Goal: Use online tool/utility: Utilize a website feature to perform a specific function

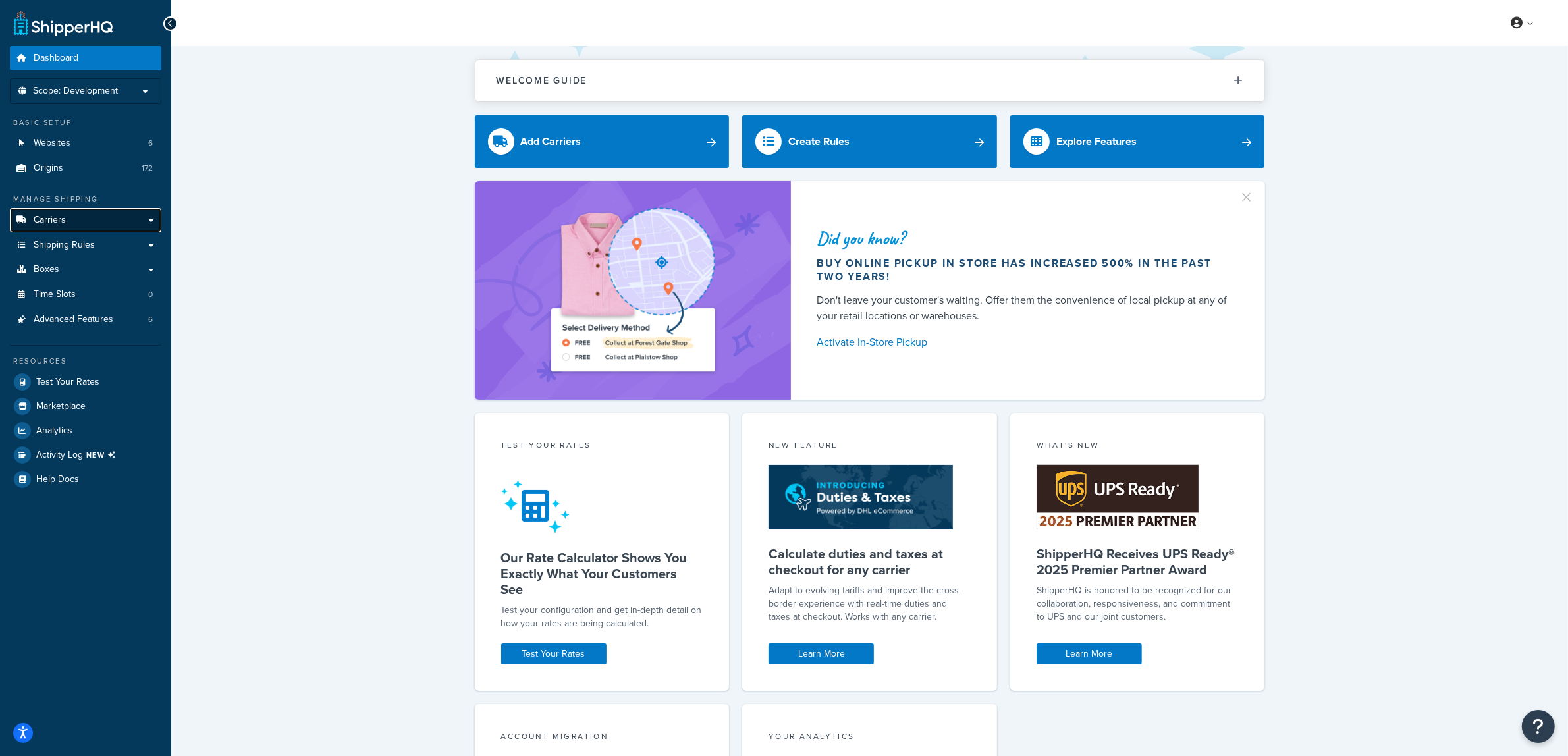
click at [115, 218] on link "Carriers" at bounding box center [85, 220] width 152 height 24
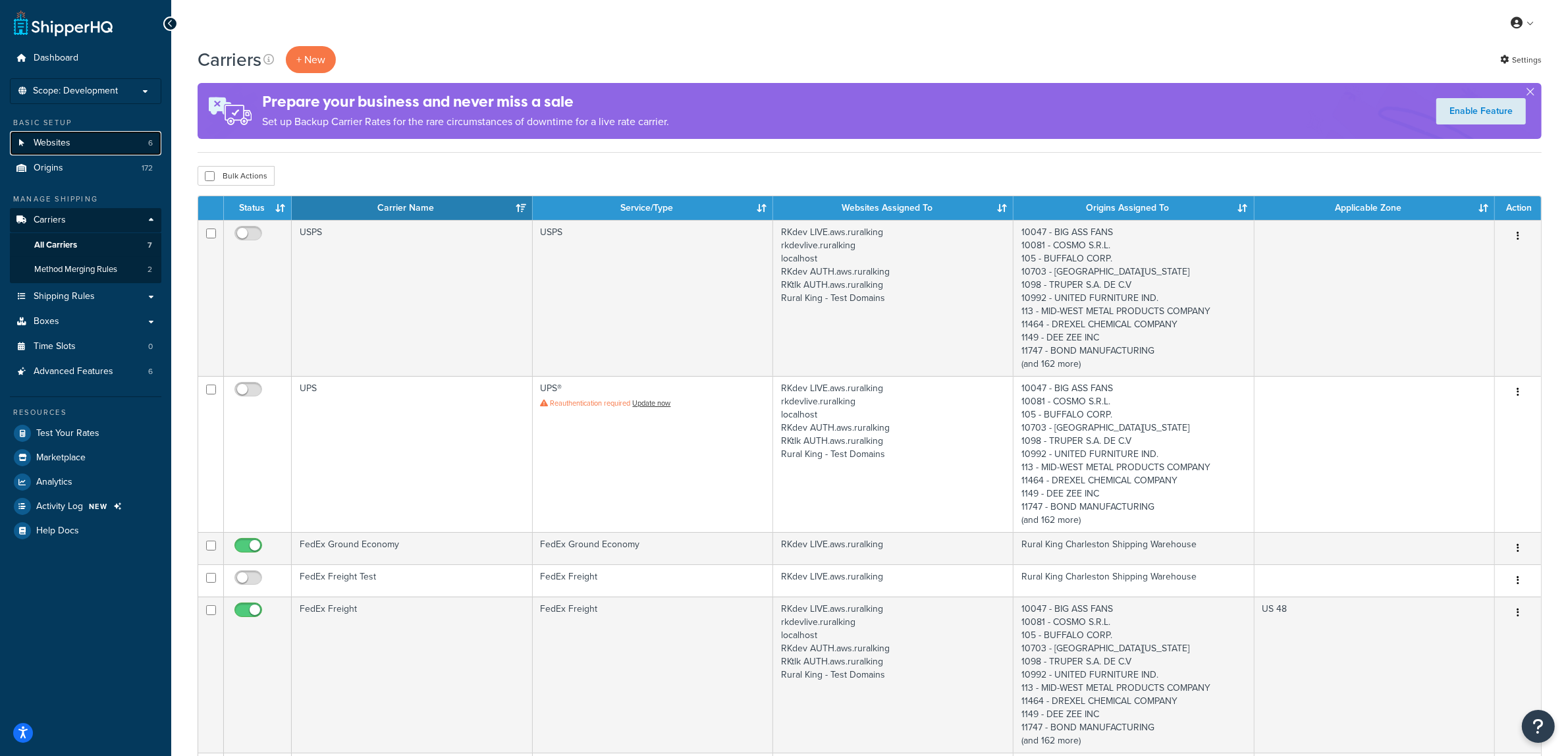
click at [69, 149] on link "Websites 6" at bounding box center [85, 143] width 152 height 24
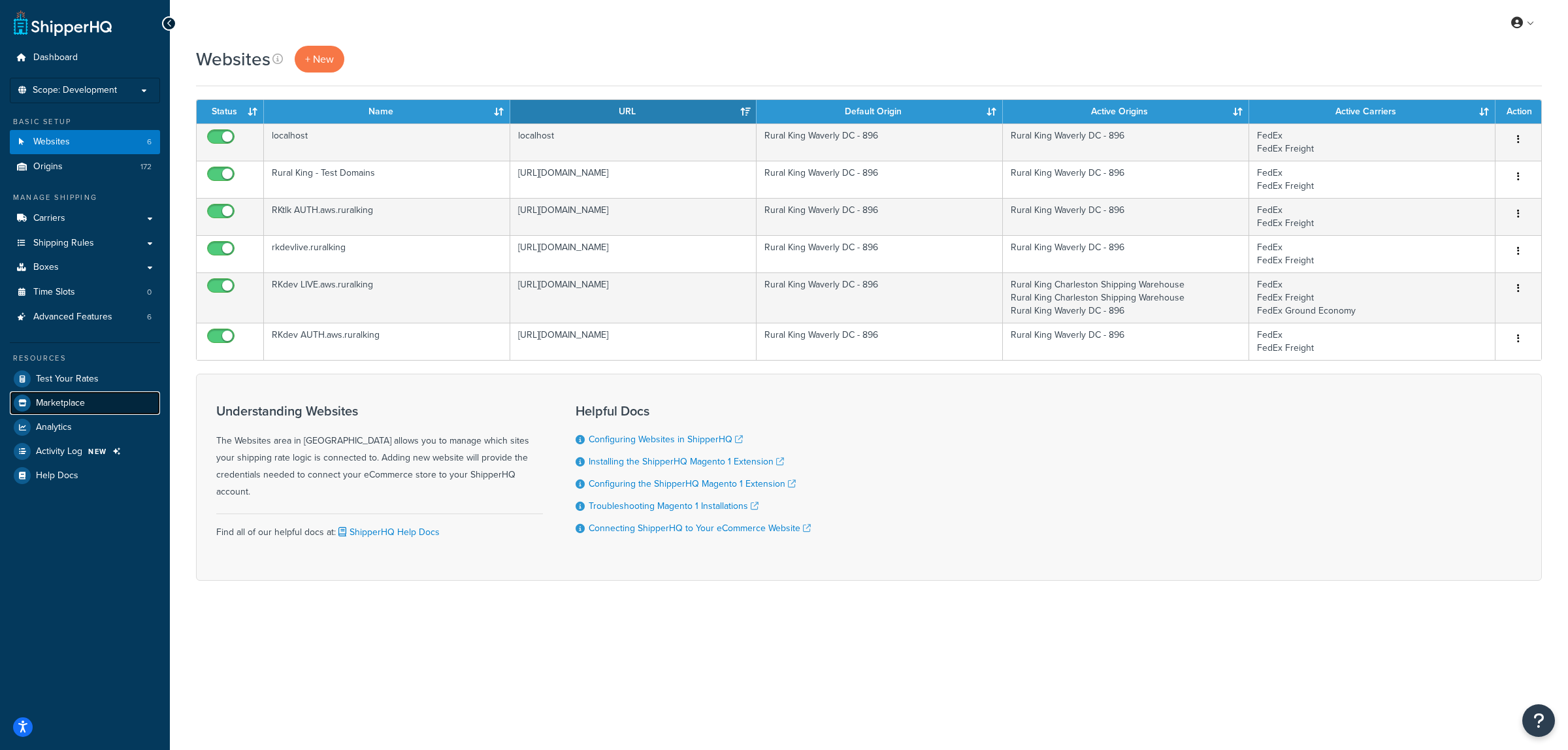
click at [62, 391] on link "Marketplace" at bounding box center [84, 403] width 150 height 23
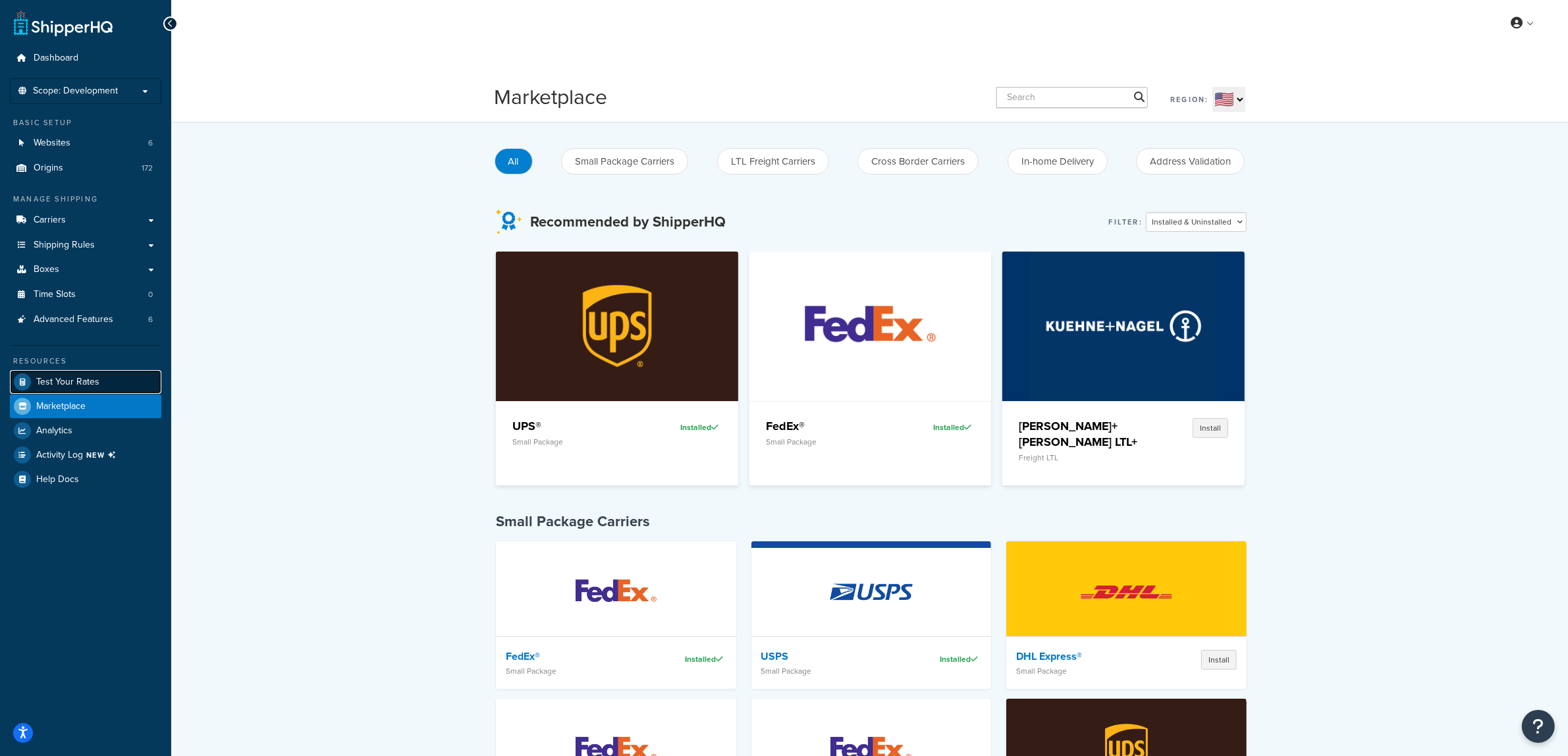
click at [75, 384] on span "Test Your Rates" at bounding box center [67, 382] width 63 height 11
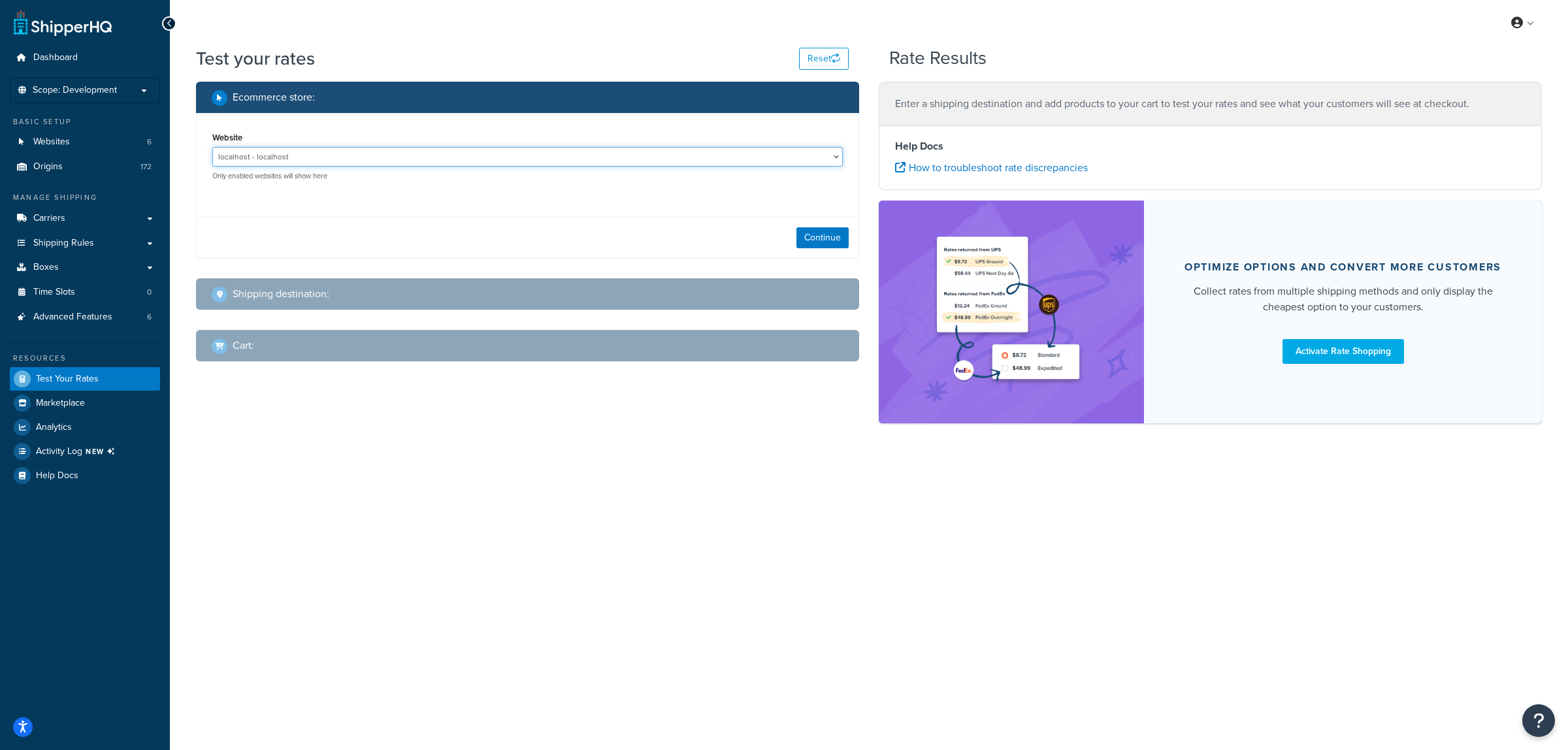
click at [445, 153] on select "localhost - localhost RKdev AUTH.aws.ruralking - https://www-rkdevauth.aws.rura…" at bounding box center [527, 156] width 630 height 20
click at [212, 147] on select "localhost - localhost RKdev AUTH.aws.ruralking - https://www-rkdevauth.aws.rura…" at bounding box center [527, 156] width 630 height 20
click at [376, 161] on select "localhost - localhost RKdev AUTH.aws.ruralking - https://www-rkdevauth.aws.rura…" at bounding box center [527, 156] width 630 height 20
select select "a0eb3cefb794f6ef72b27c0b18eec6b1"
click at [212, 147] on select "localhost - localhost RKdev AUTH.aws.ruralking - https://www-rkdevauth.aws.rura…" at bounding box center [527, 156] width 630 height 20
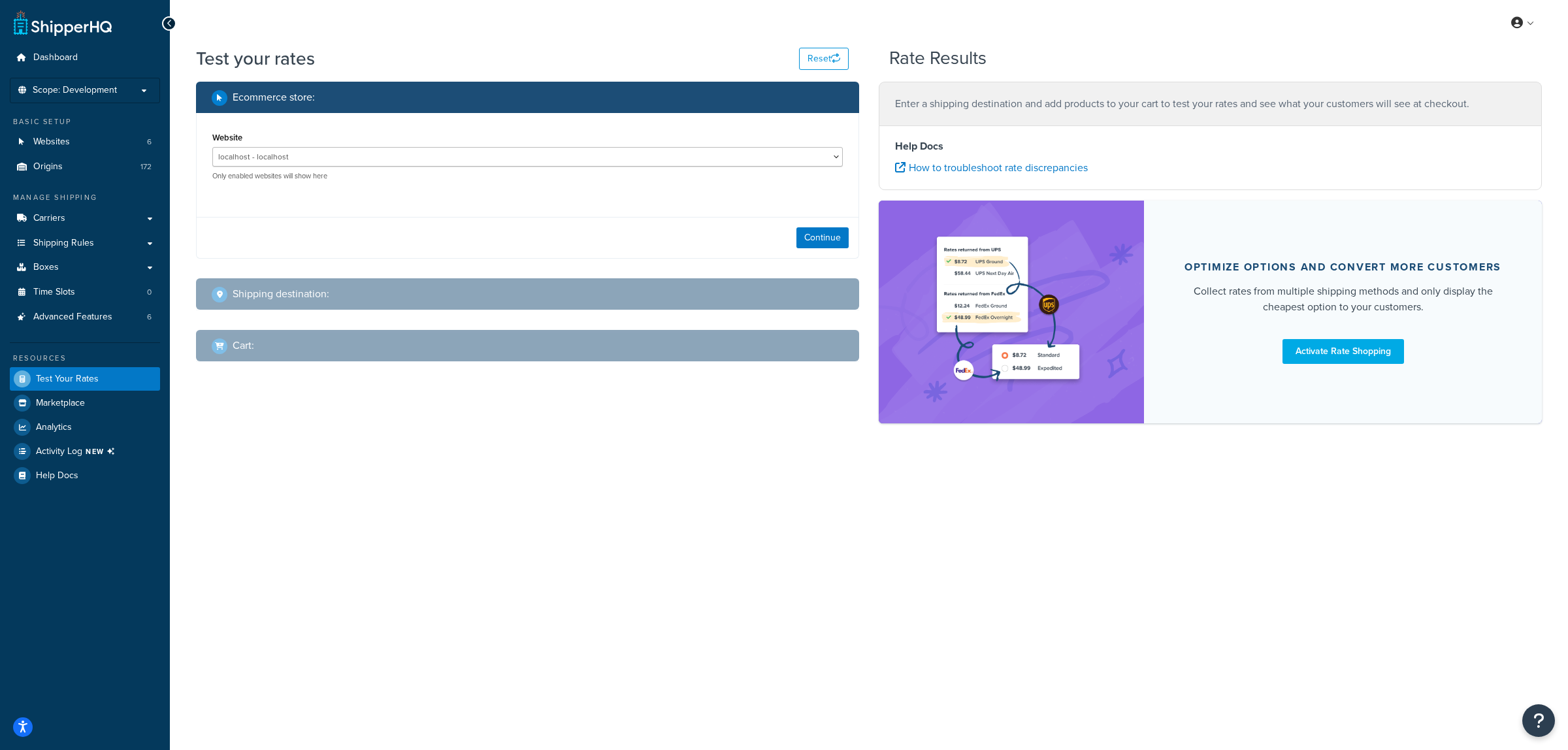
click at [840, 225] on div "Continue" at bounding box center [528, 238] width 662 height 41
click at [825, 247] on button "Continue" at bounding box center [822, 238] width 52 height 21
select select "TX"
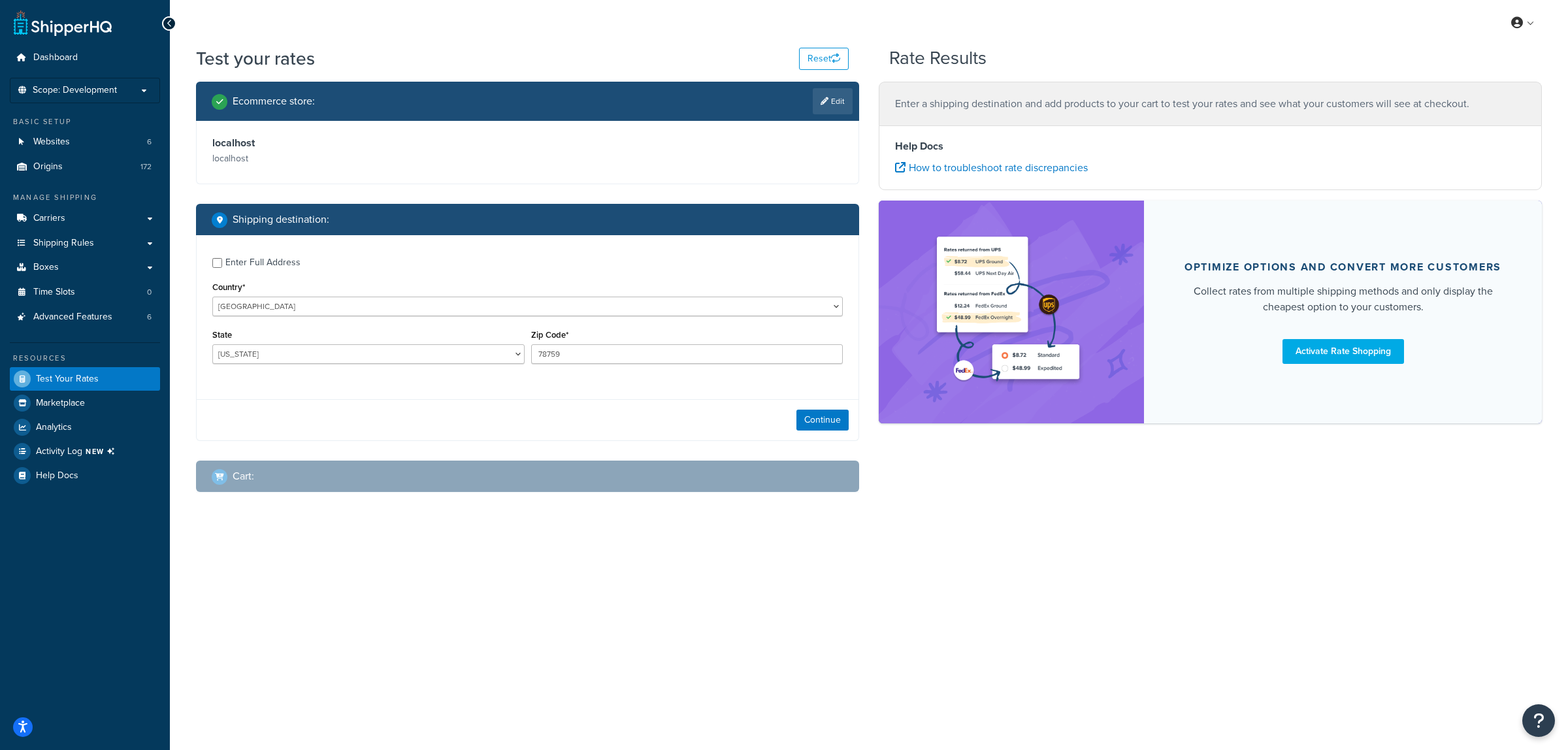
click at [223, 262] on div "Enter Full Address" at bounding box center [527, 261] width 630 height 21
click at [217, 263] on input "Enter Full Address" at bounding box center [216, 263] width 10 height 10
checkbox input "true"
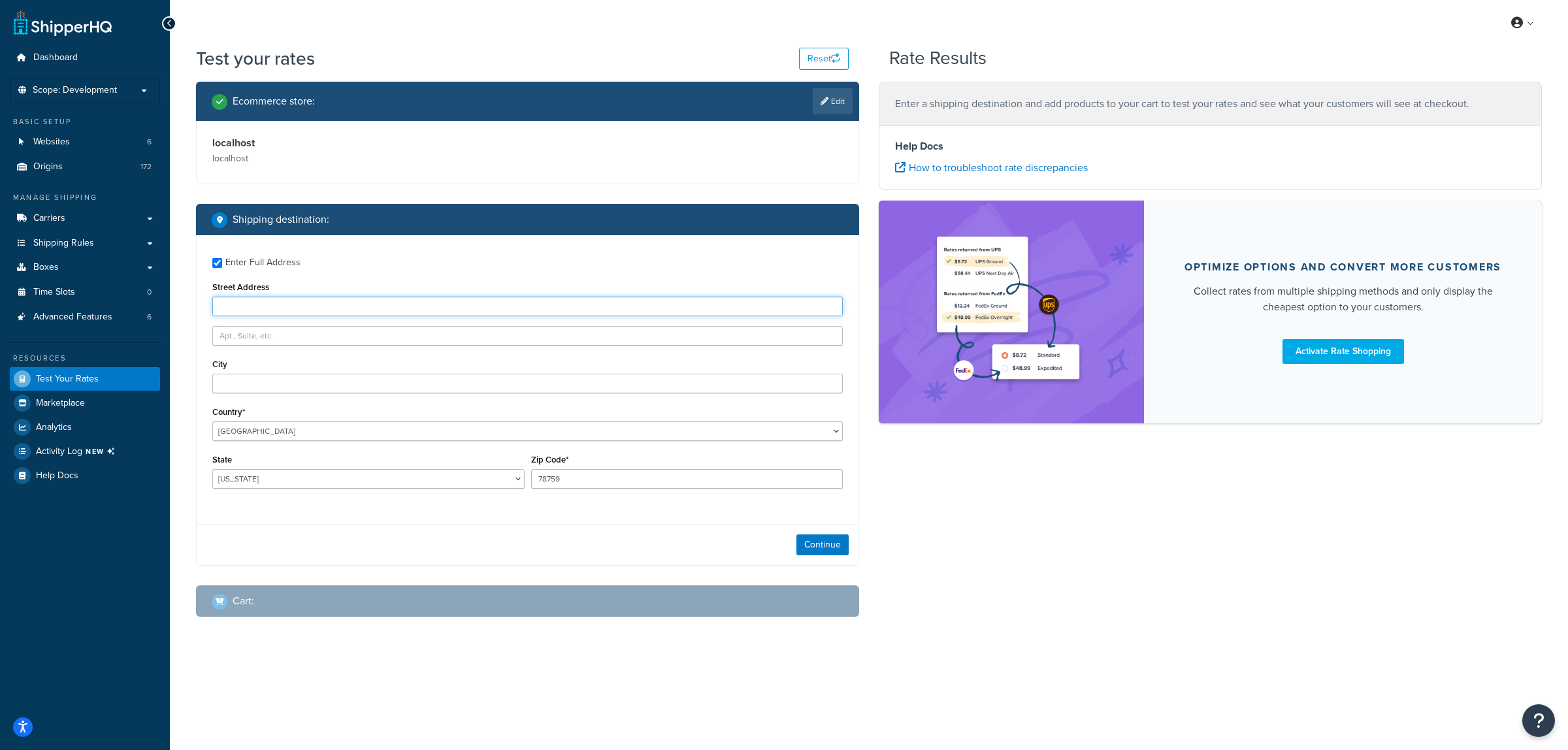
click at [245, 313] on input "Street Address" at bounding box center [527, 306] width 630 height 20
type input "901 S. 17th st"
type input "Mattoon"
select select "IL"
click at [657, 473] on input "78759" at bounding box center [688, 478] width 313 height 20
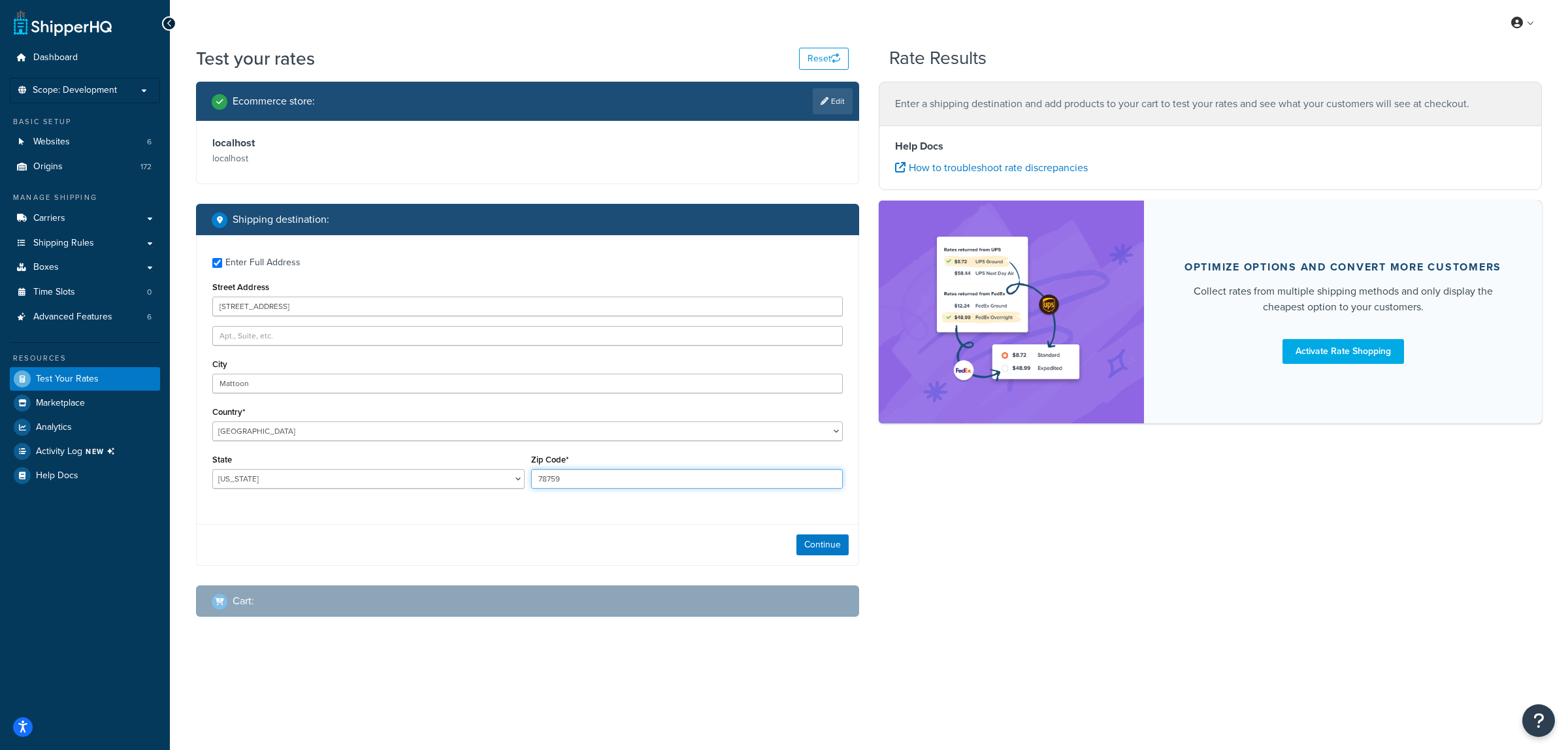
click at [658, 471] on input "78759" at bounding box center [688, 478] width 313 height 20
type input "61938"
click at [822, 544] on button "Continue" at bounding box center [822, 545] width 52 height 21
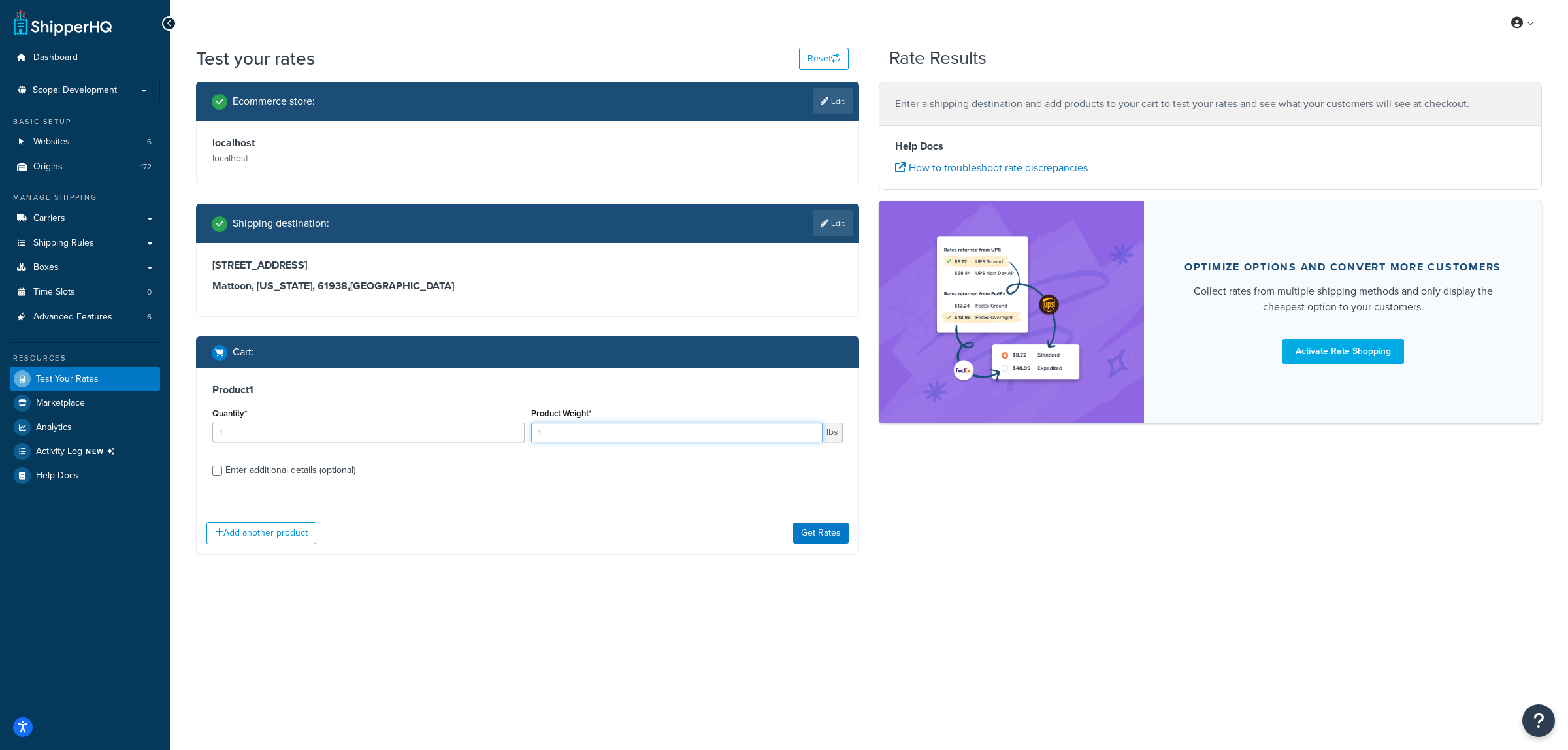
click at [551, 435] on input "1" at bounding box center [677, 432] width 292 height 20
drag, startPoint x: 676, startPoint y: 429, endPoint x: 385, endPoint y: 435, distance: 291.1
click at [385, 435] on div "Quantity* 1 Product Weight* 1 lbs" at bounding box center [528, 428] width 637 height 48
type input "27"
click at [280, 465] on div "Enter additional details (optional)" at bounding box center [290, 470] width 130 height 18
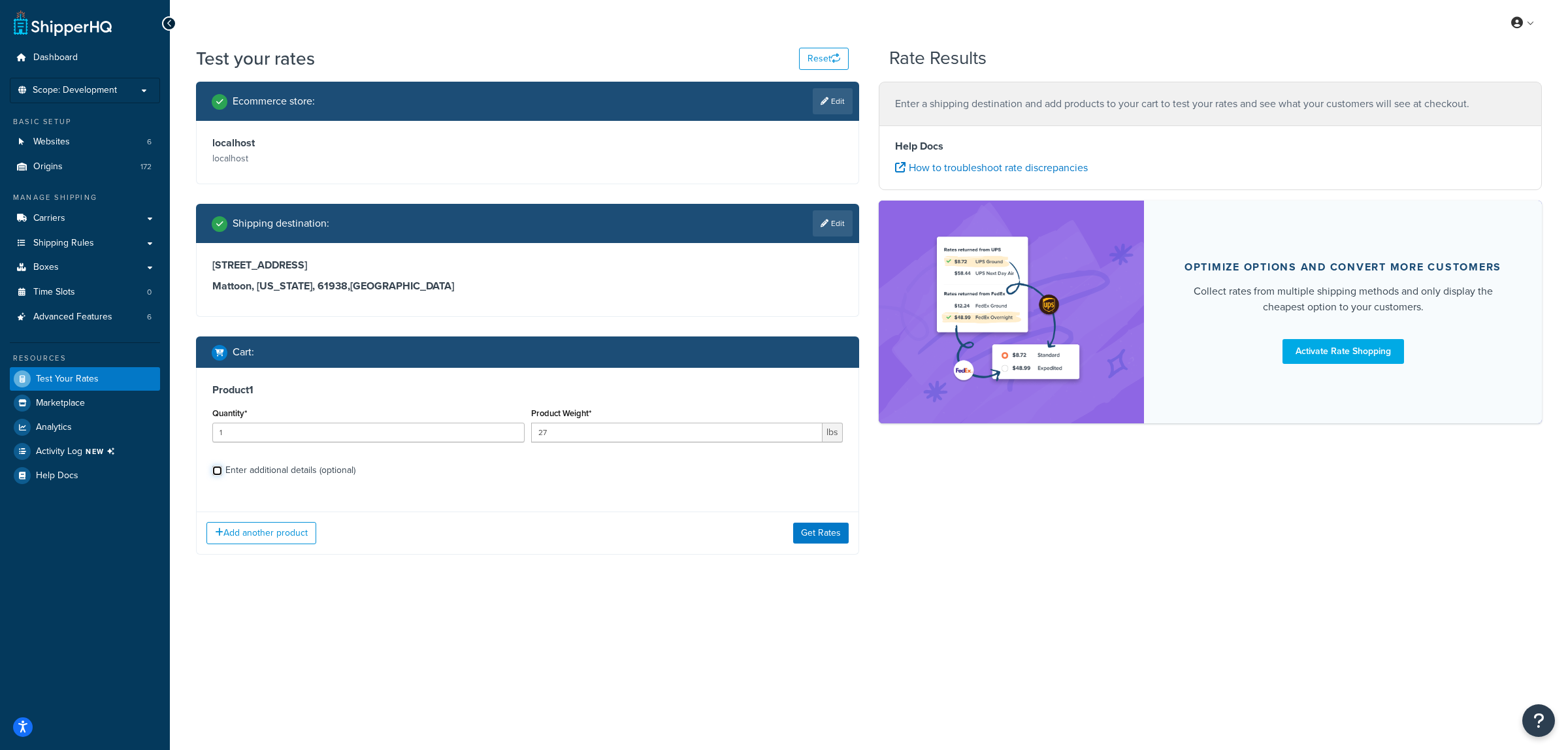
click at [222, 466] on input "Enter additional details (optional)" at bounding box center [216, 470] width 10 height 10
checkbox input "true"
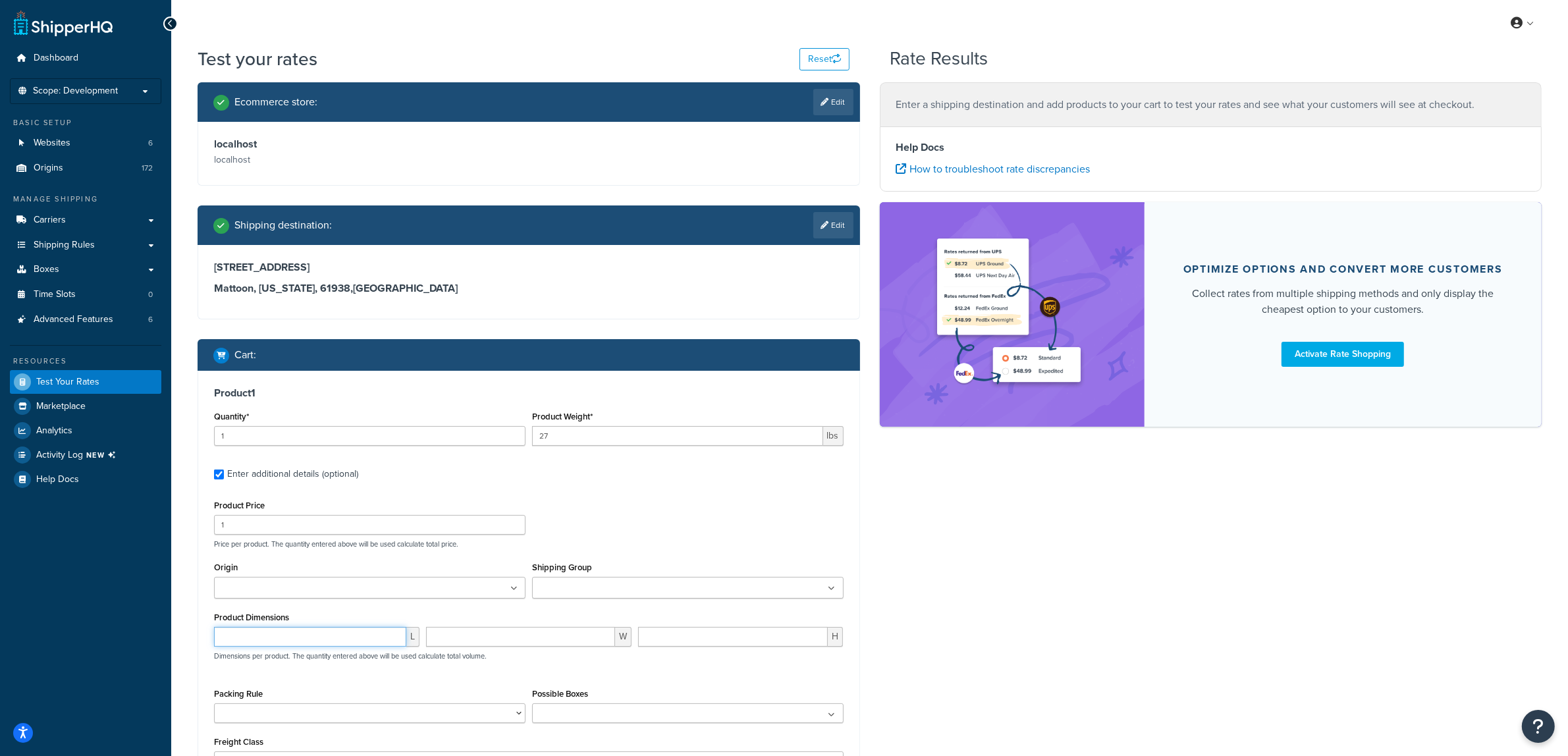
click at [307, 649] on div "L" at bounding box center [317, 642] width 212 height 30
type input "32"
type input "28"
type input "18"
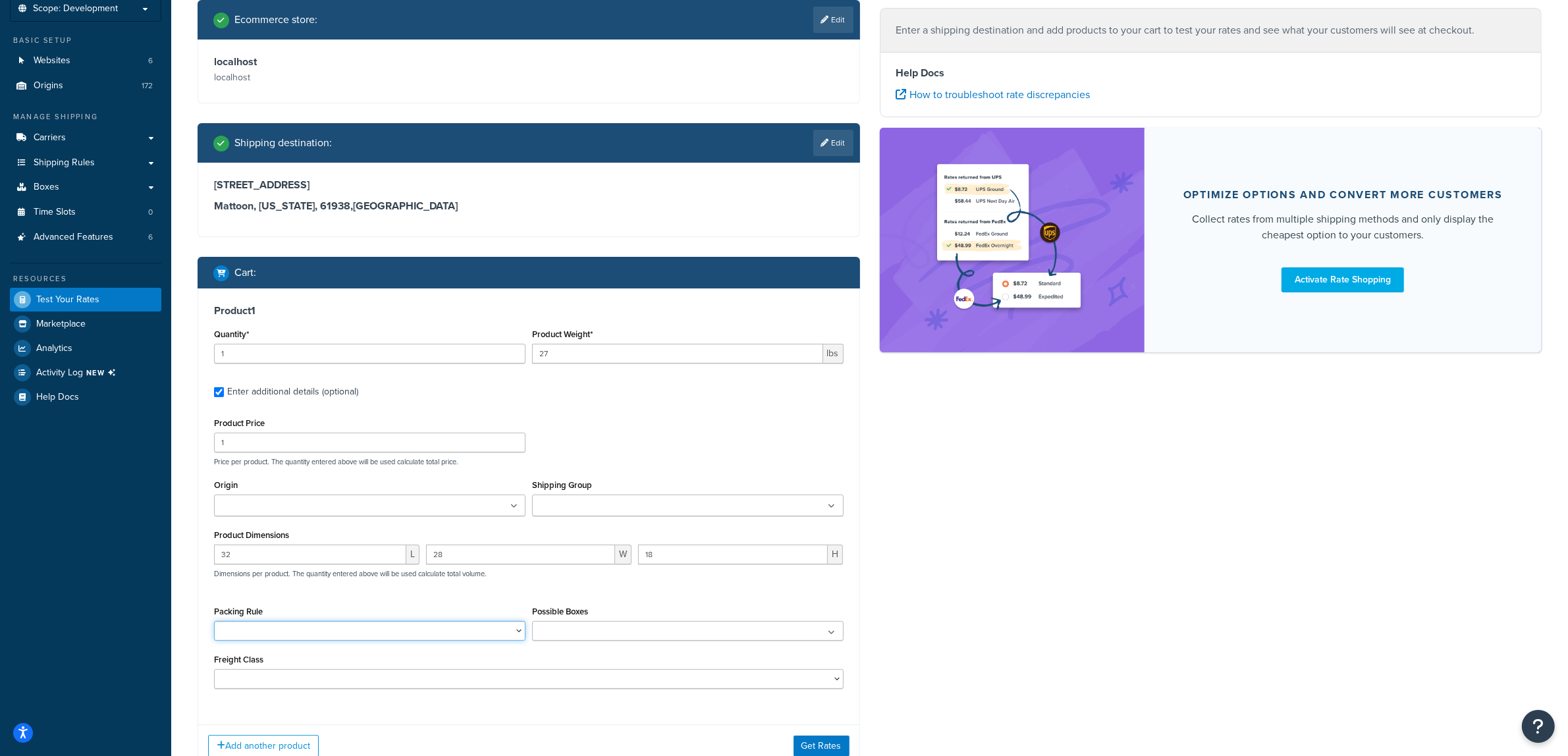
scroll to position [165, 0]
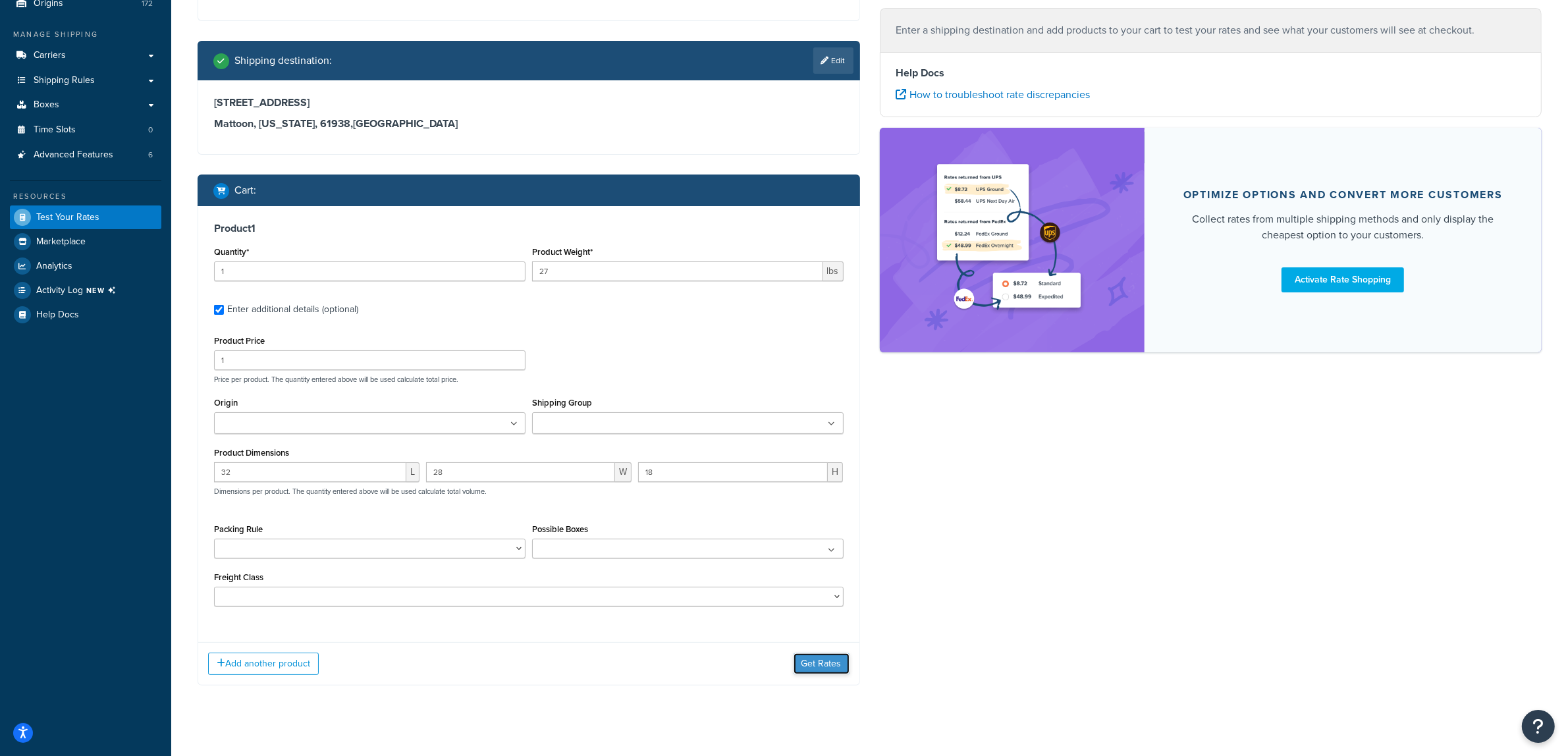
click at [819, 658] on button "Get Rates" at bounding box center [822, 664] width 56 height 21
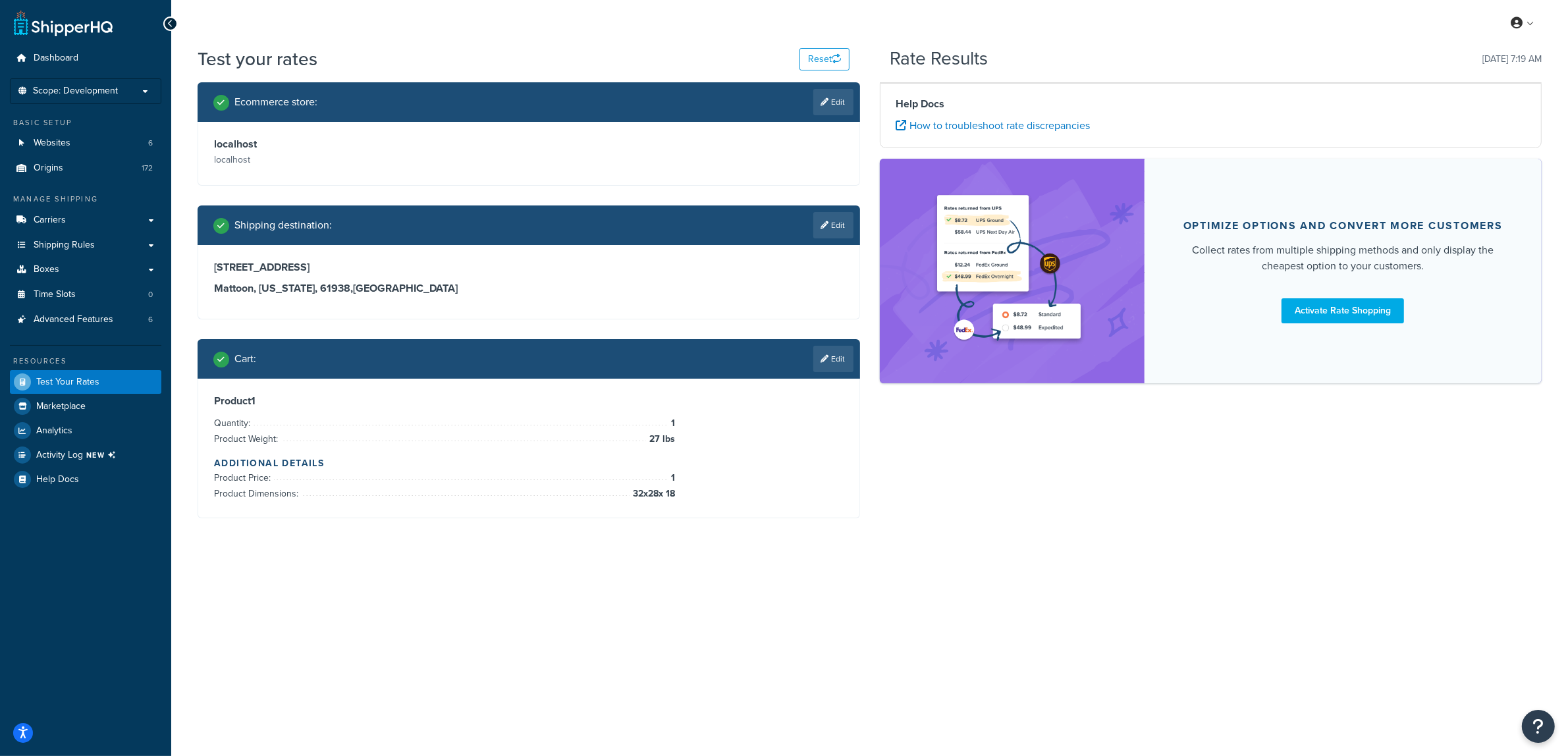
scroll to position [0, 0]
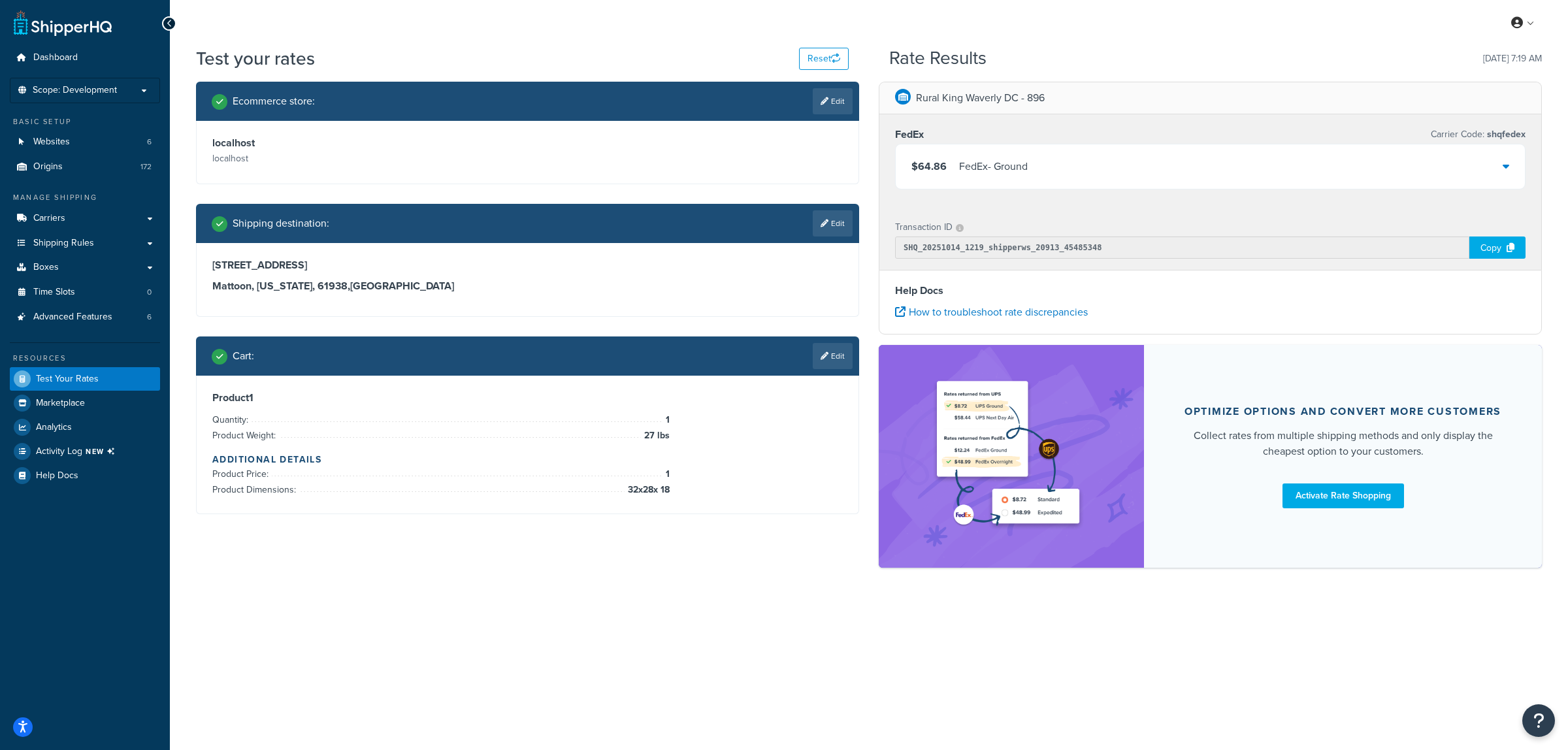
click at [836, 360] on link "Edit" at bounding box center [833, 356] width 40 height 26
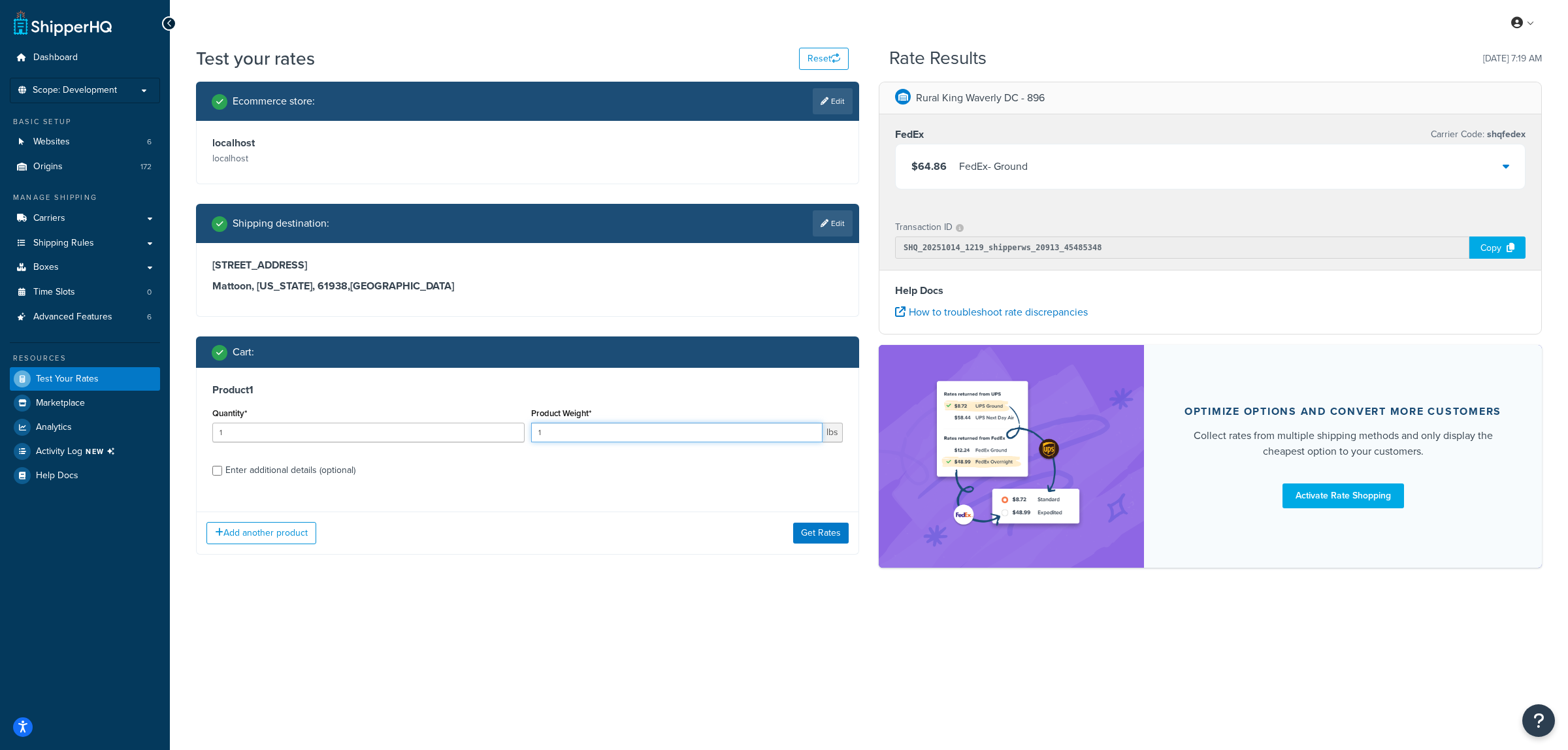
click at [605, 430] on input "1" at bounding box center [677, 432] width 292 height 20
type input "80"
click at [301, 472] on div "Enter additional details (optional)" at bounding box center [290, 470] width 130 height 18
click at [222, 472] on input "Enter additional details (optional)" at bounding box center [216, 470] width 10 height 10
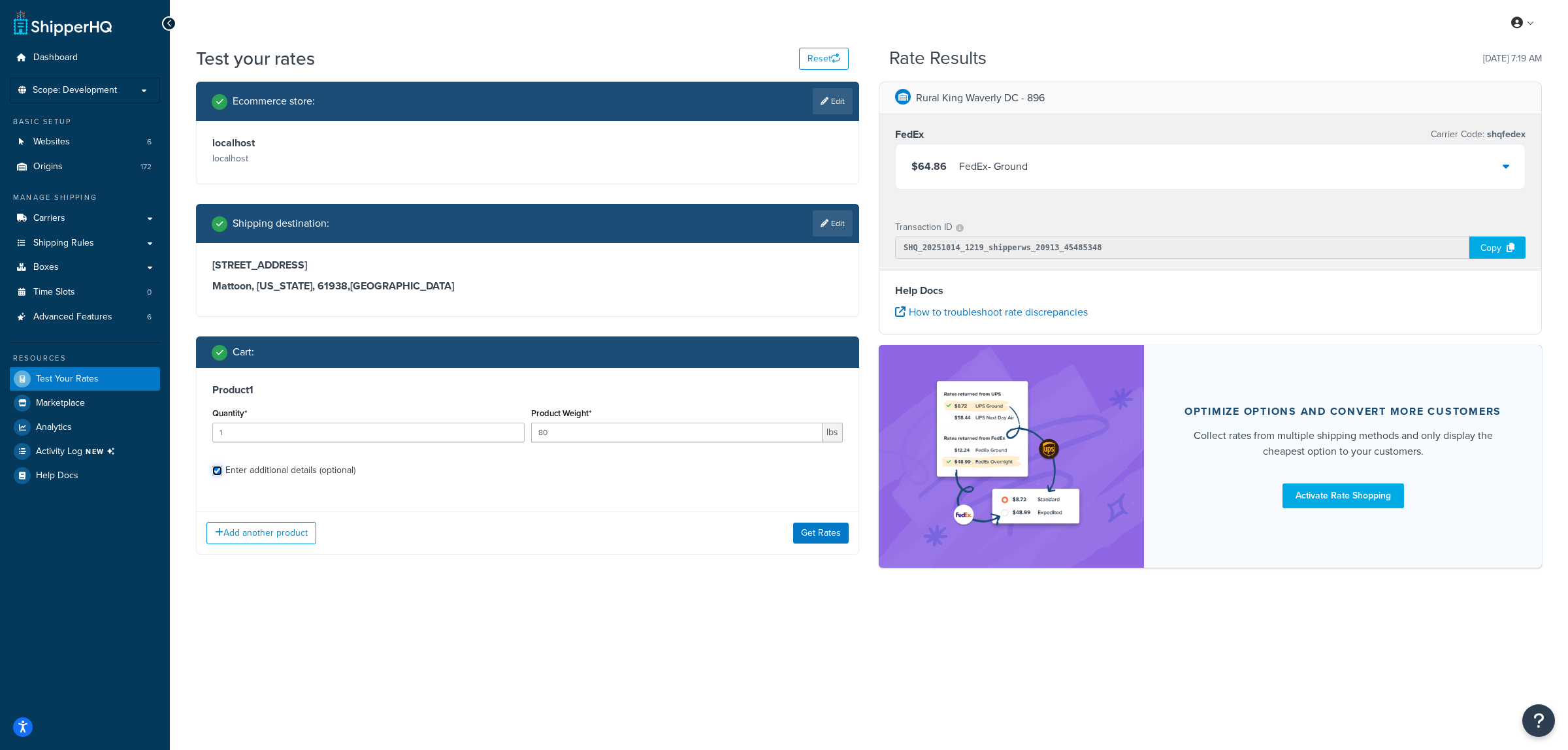
checkbox input "true"
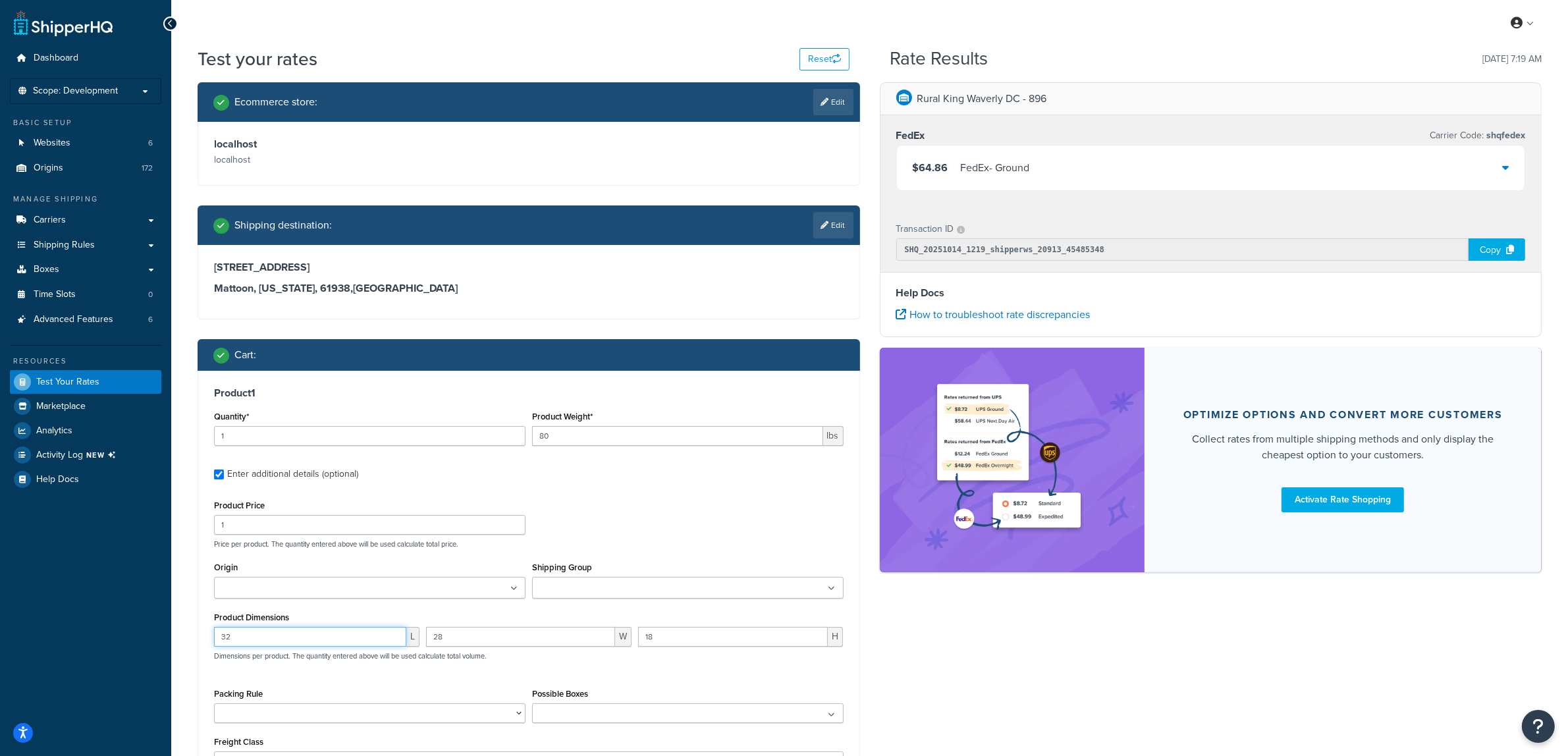
click at [285, 631] on input "32" at bounding box center [310, 637] width 192 height 20
click at [283, 629] on input "32" at bounding box center [310, 637] width 192 height 20
click at [279, 627] on div "Product Dimensions 32 L 28 W 18 H Dimensions per product. The quantity entered …" at bounding box center [528, 642] width 629 height 67
click at [282, 634] on input "32" at bounding box center [310, 637] width 192 height 20
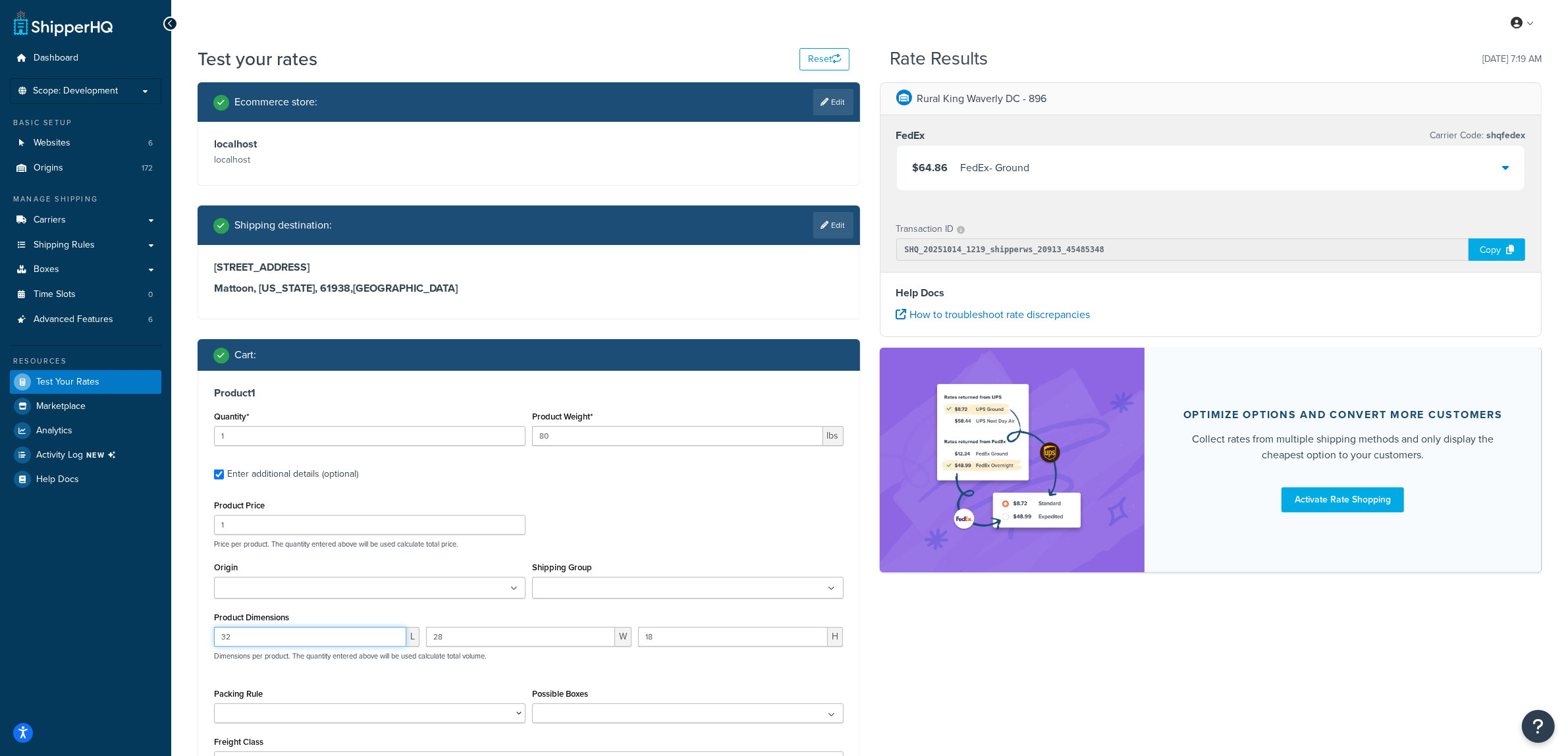
click at [282, 634] on input "32" at bounding box center [310, 637] width 192 height 20
click at [281, 634] on input "32" at bounding box center [310, 637] width 192 height 20
type input "31"
type input "51"
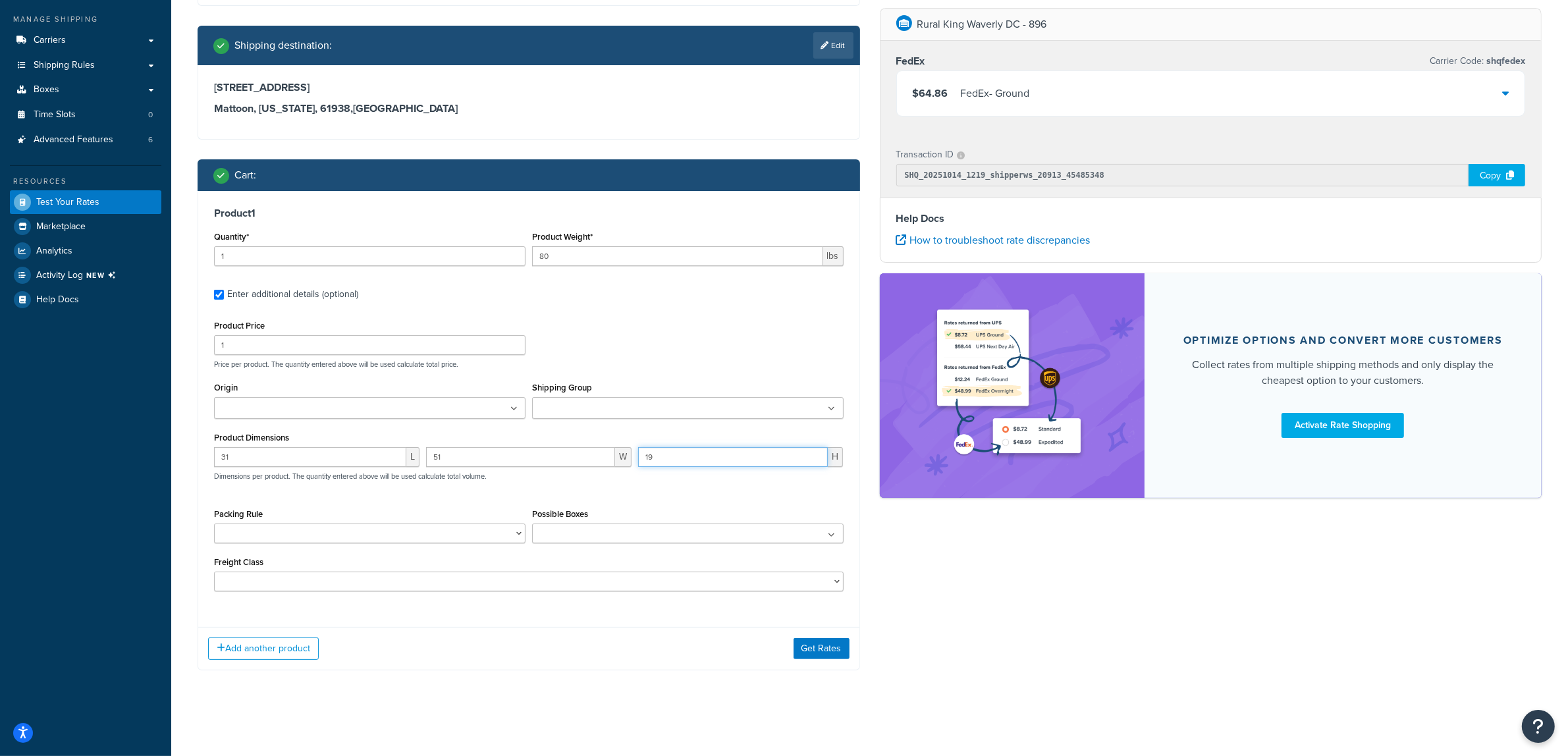
scroll to position [182, 0]
type input "19"
click at [831, 642] on button "Get Rates" at bounding box center [822, 649] width 56 height 21
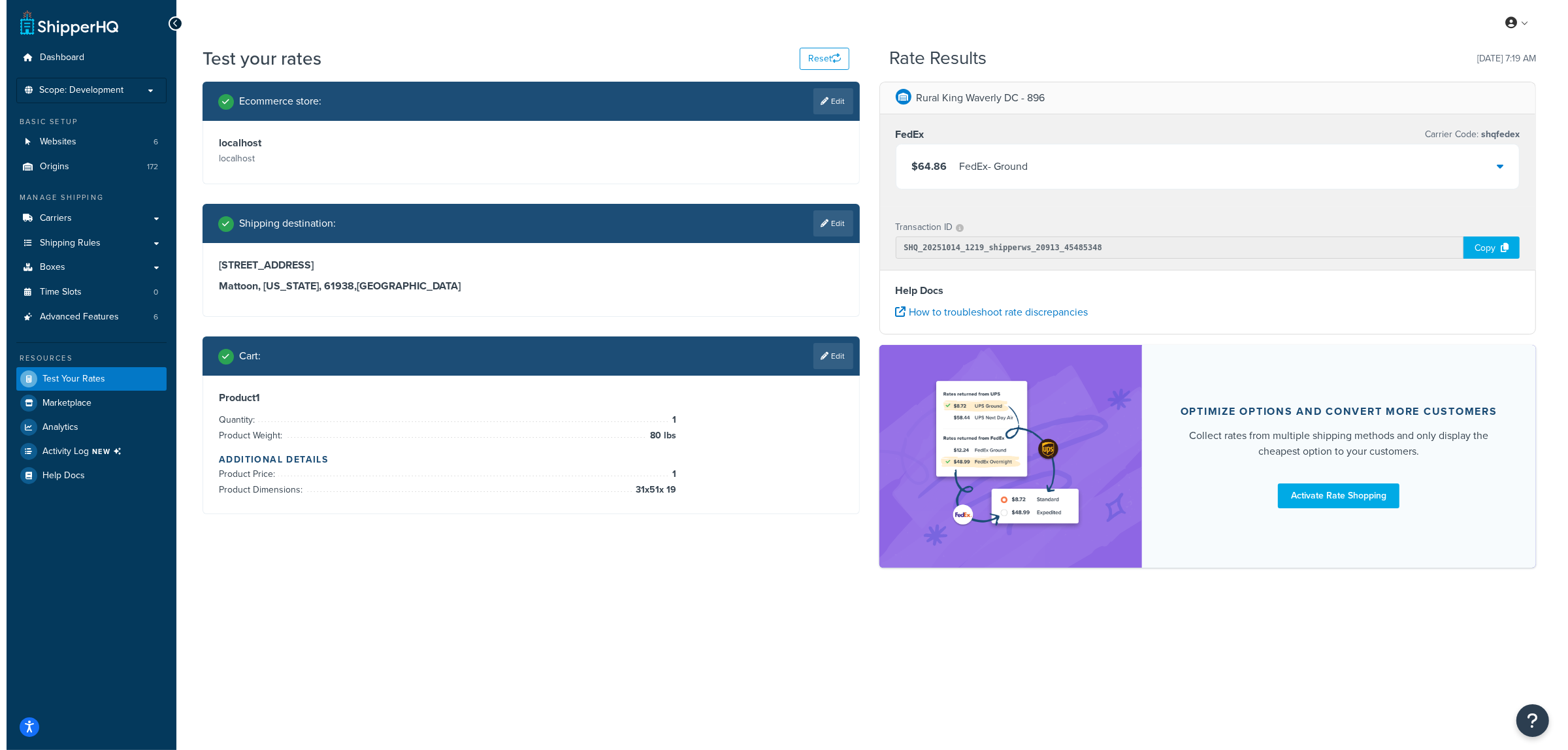
scroll to position [0, 0]
